Goal: Find specific page/section: Find specific page/section

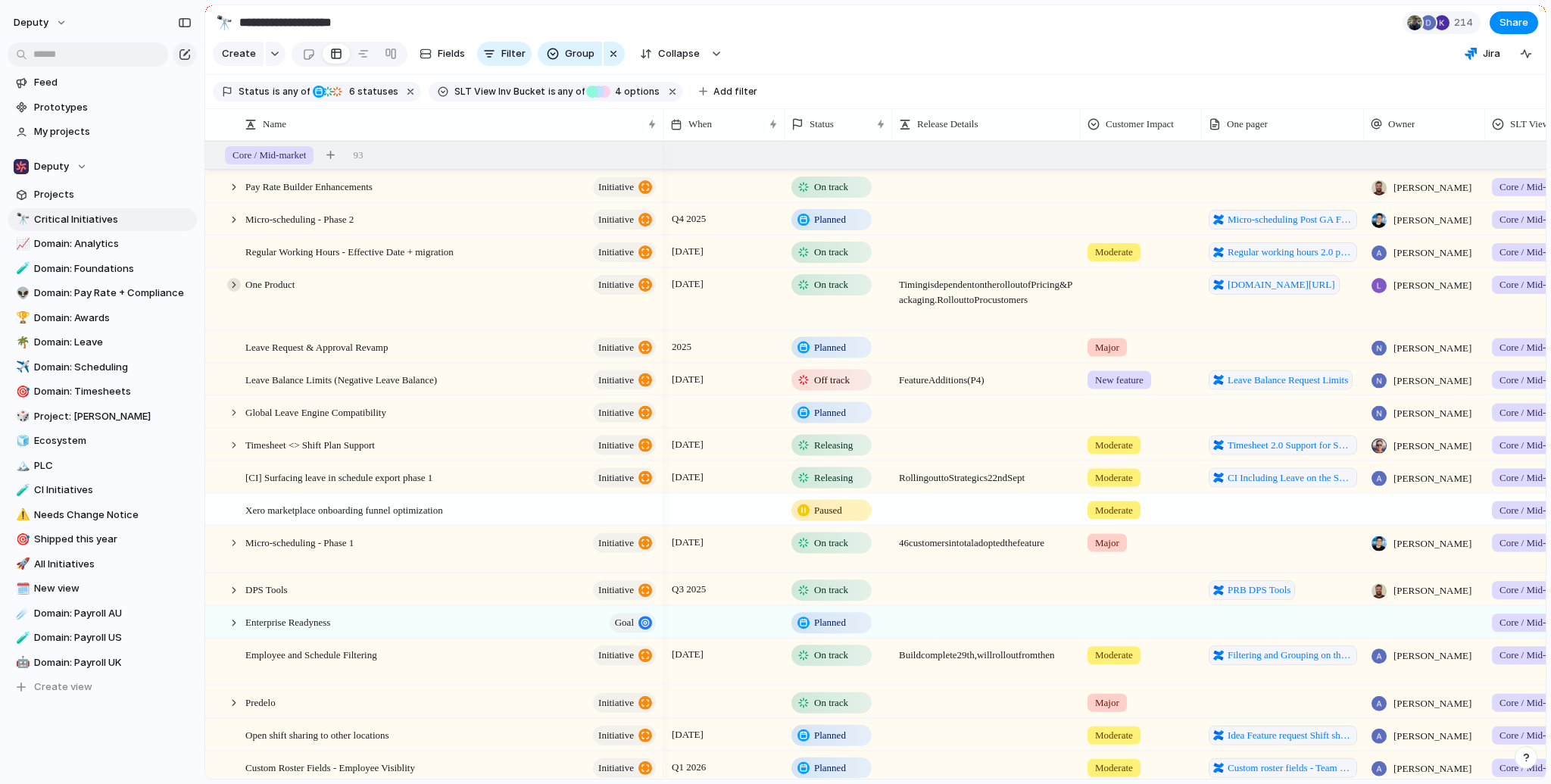
click at [230, 291] on div at bounding box center [234, 284] width 14 height 14
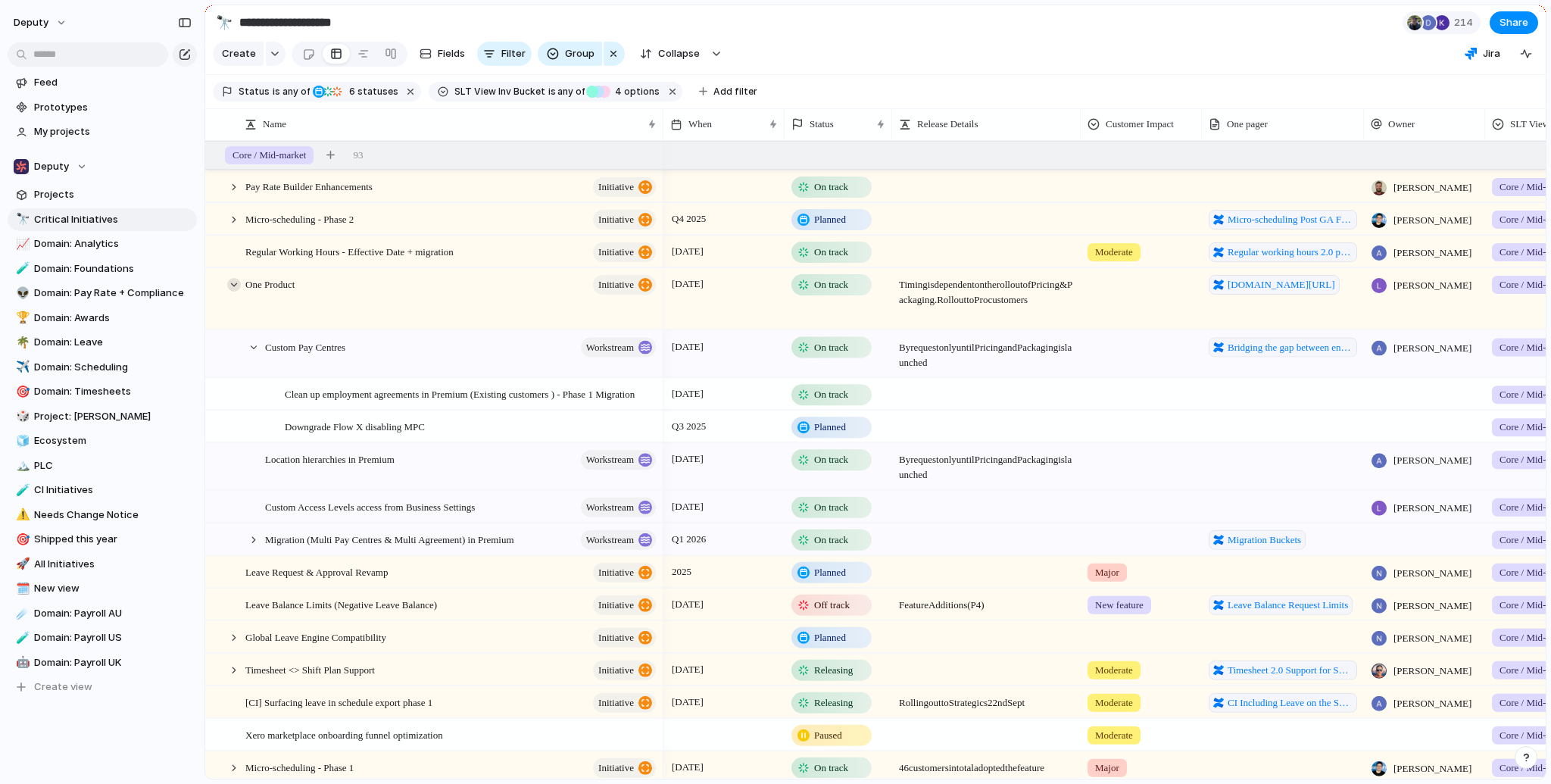
click at [232, 291] on div at bounding box center [234, 284] width 14 height 14
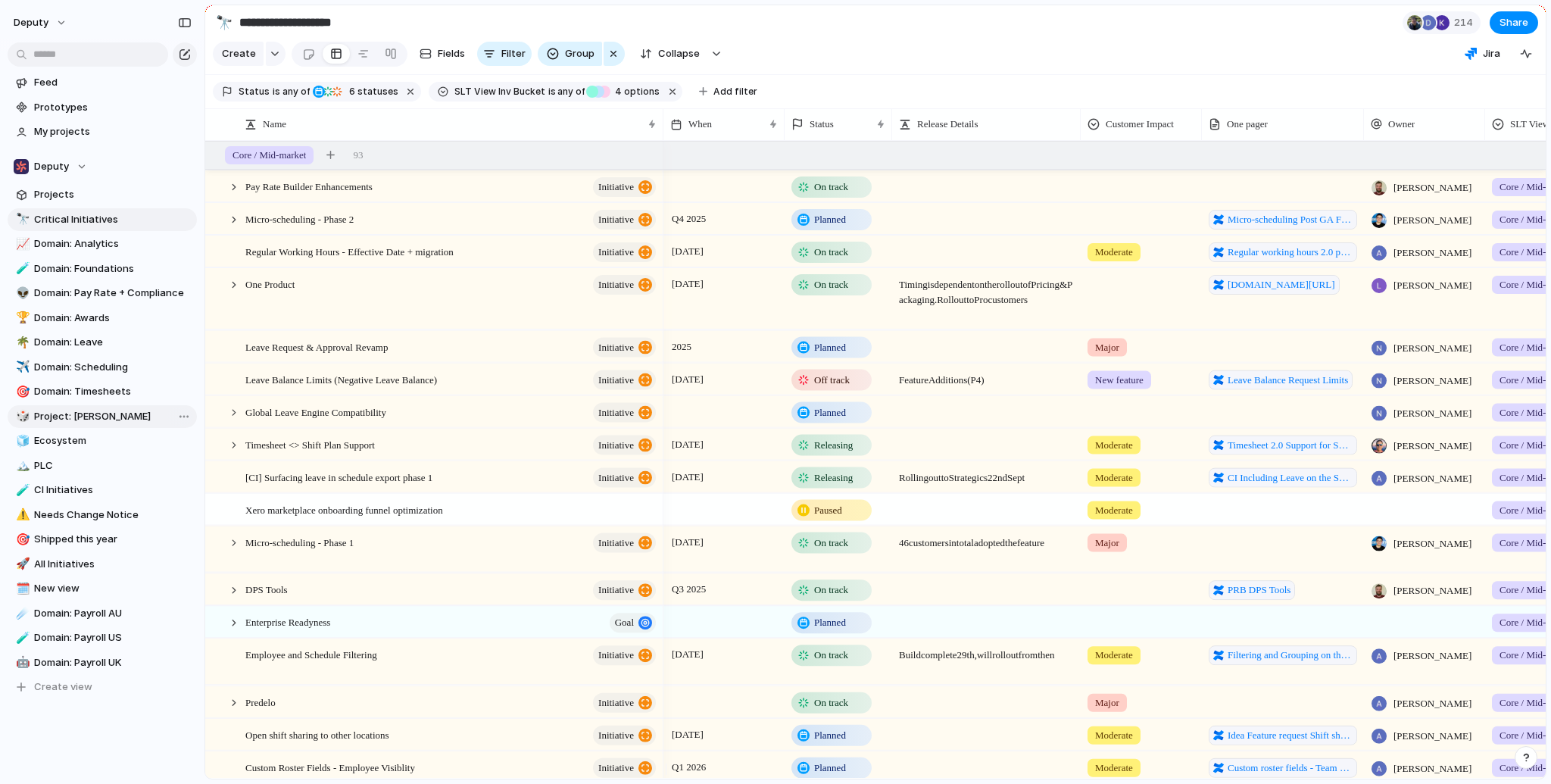
click at [72, 410] on span "Project: [PERSON_NAME]" at bounding box center [113, 416] width 157 height 15
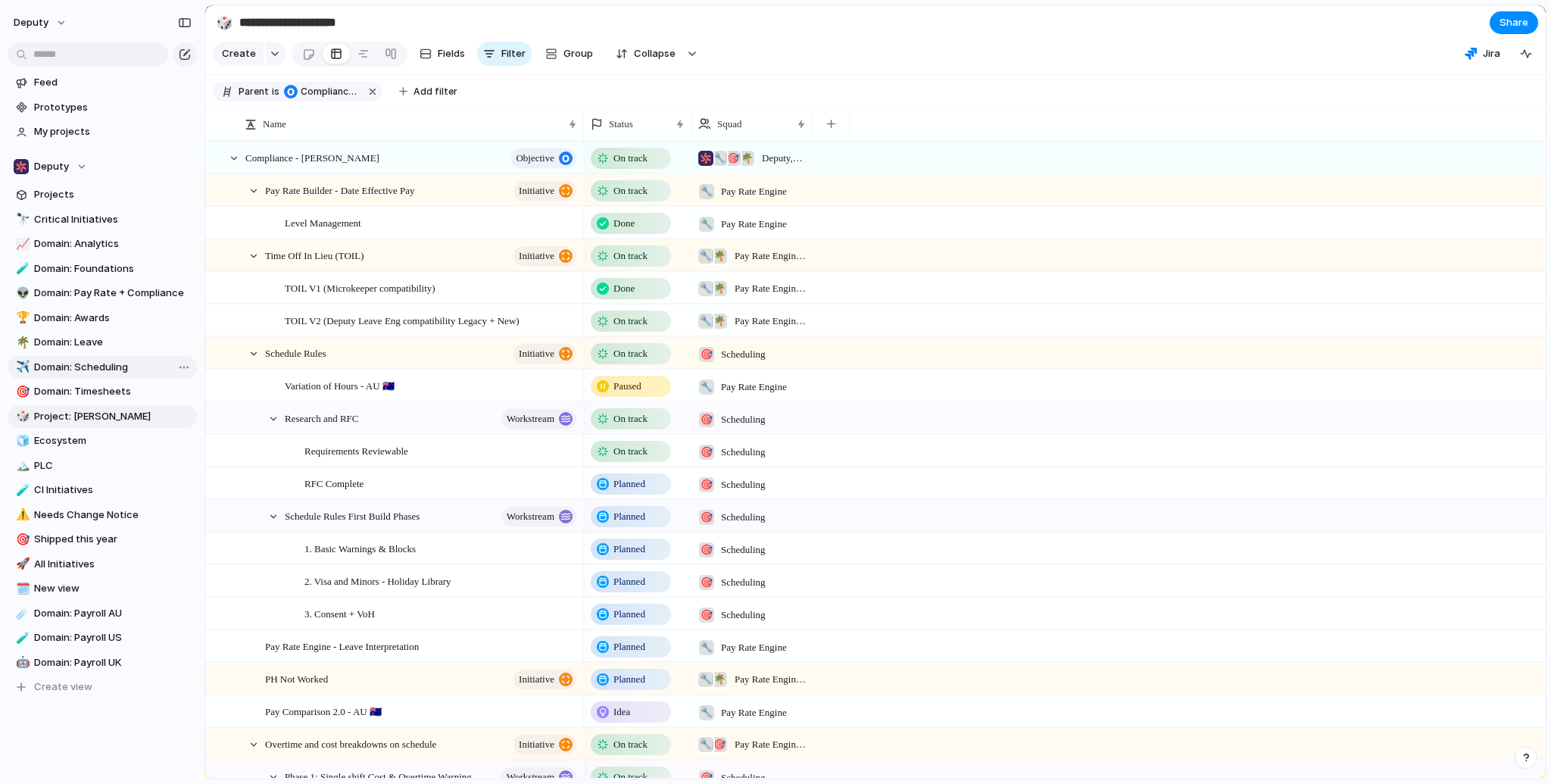
click at [95, 365] on span "Domain: Scheduling" at bounding box center [113, 367] width 157 height 15
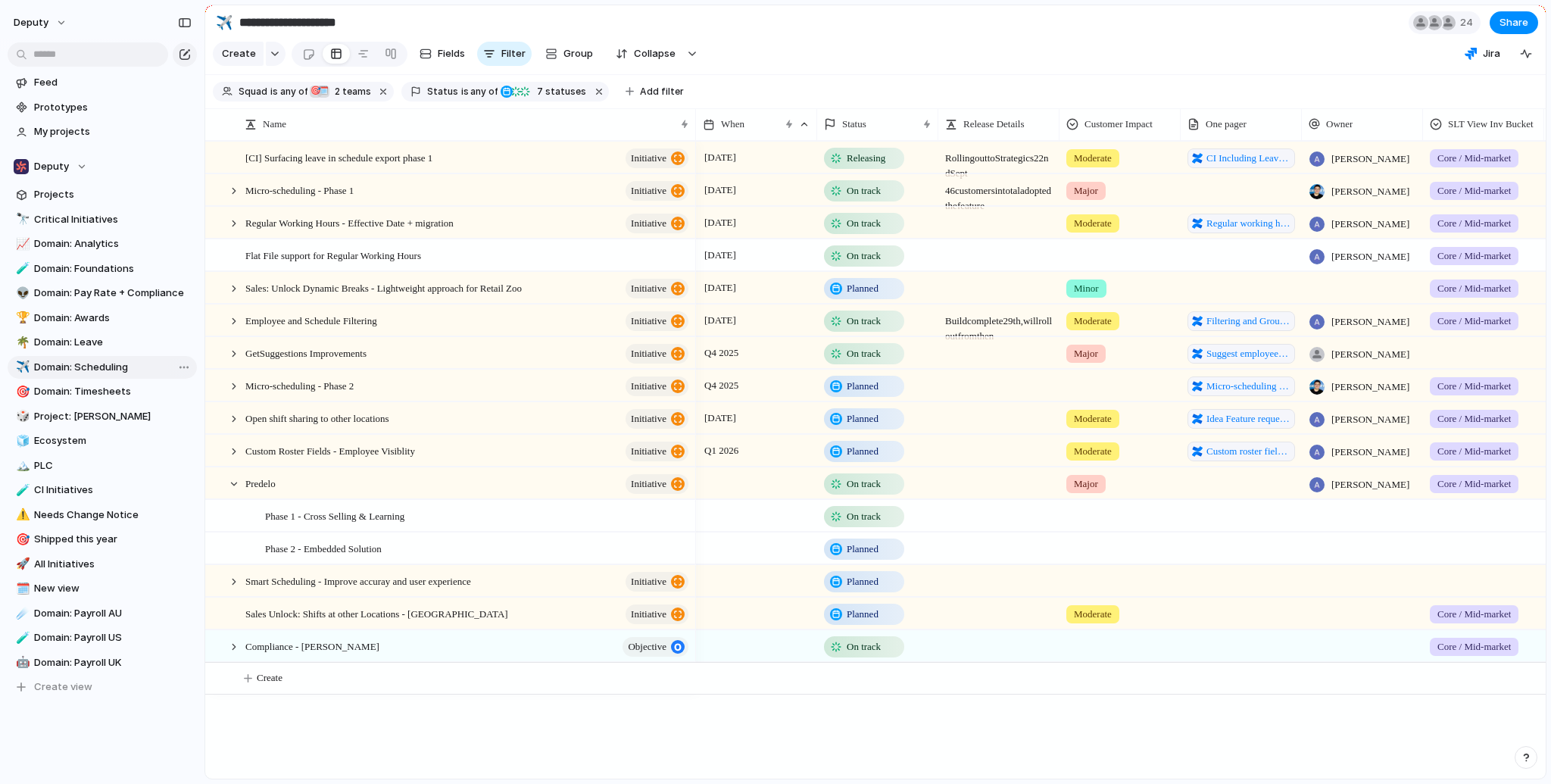
type input "**********"
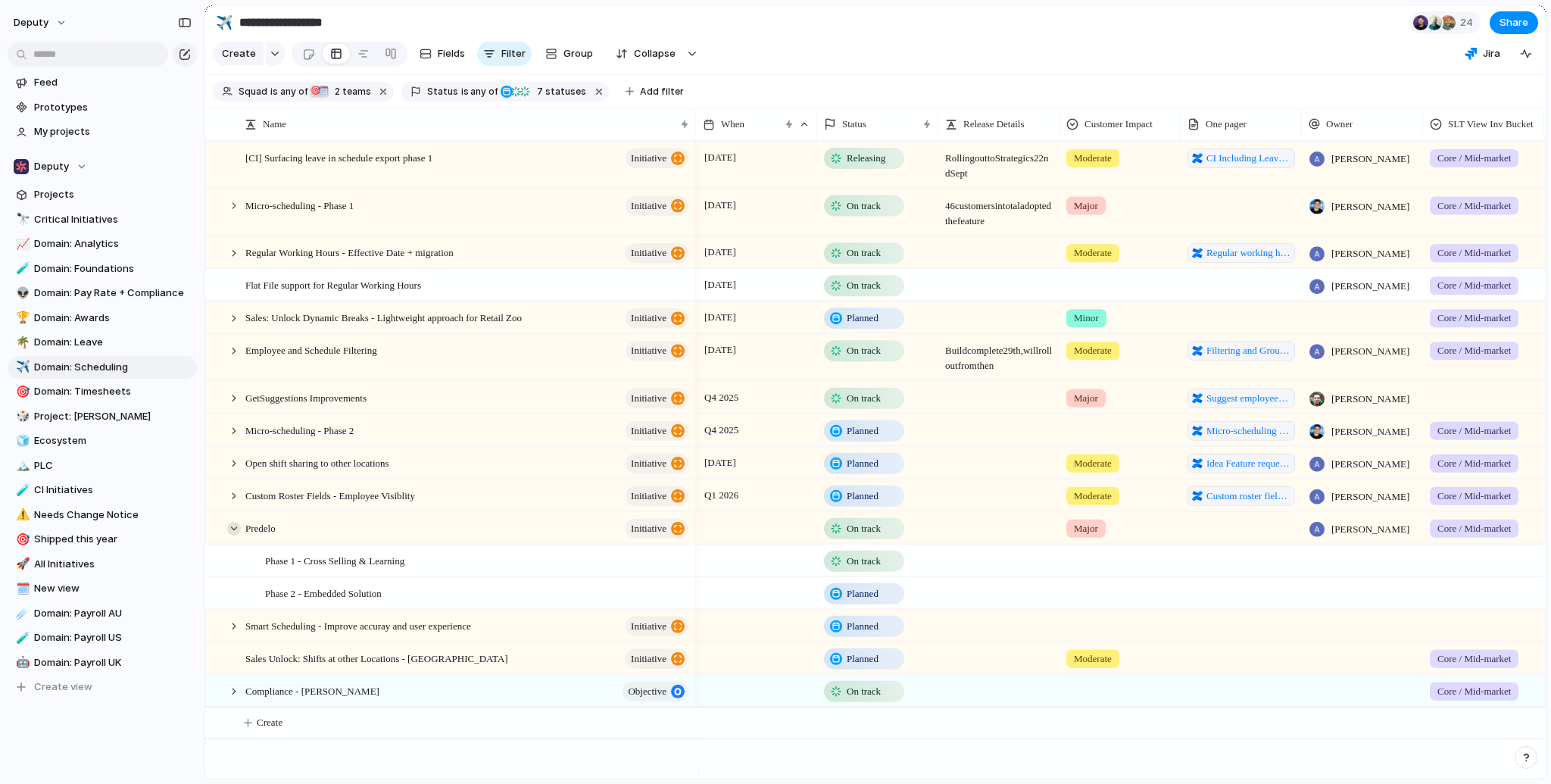
click at [231, 534] on div at bounding box center [234, 528] width 14 height 14
